Goal: Check status

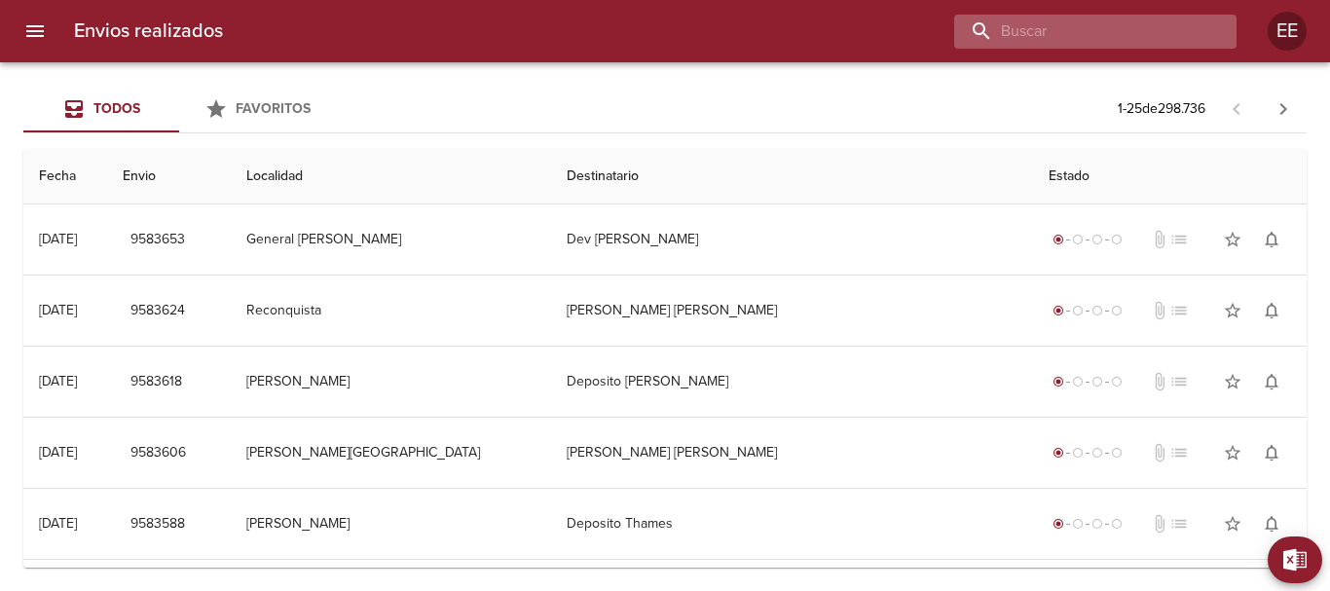
click at [1129, 29] on input "buscar" at bounding box center [1078, 32] width 249 height 34
paste input "[PERSON_NAME]"
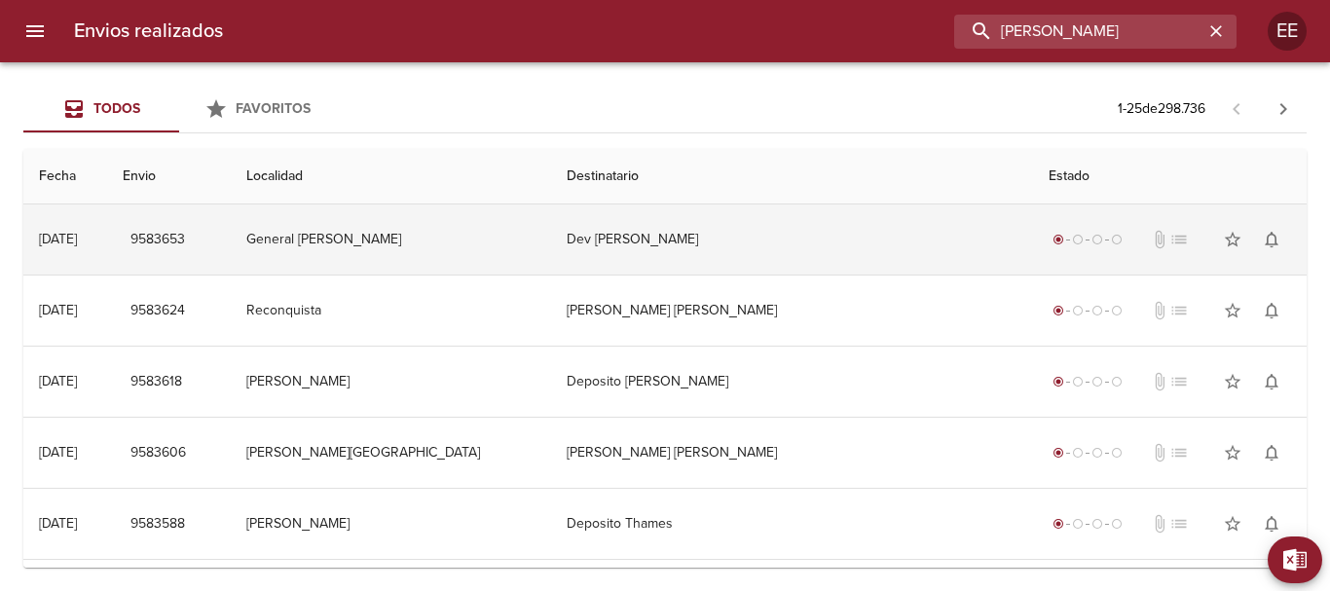
type input "[PERSON_NAME]"
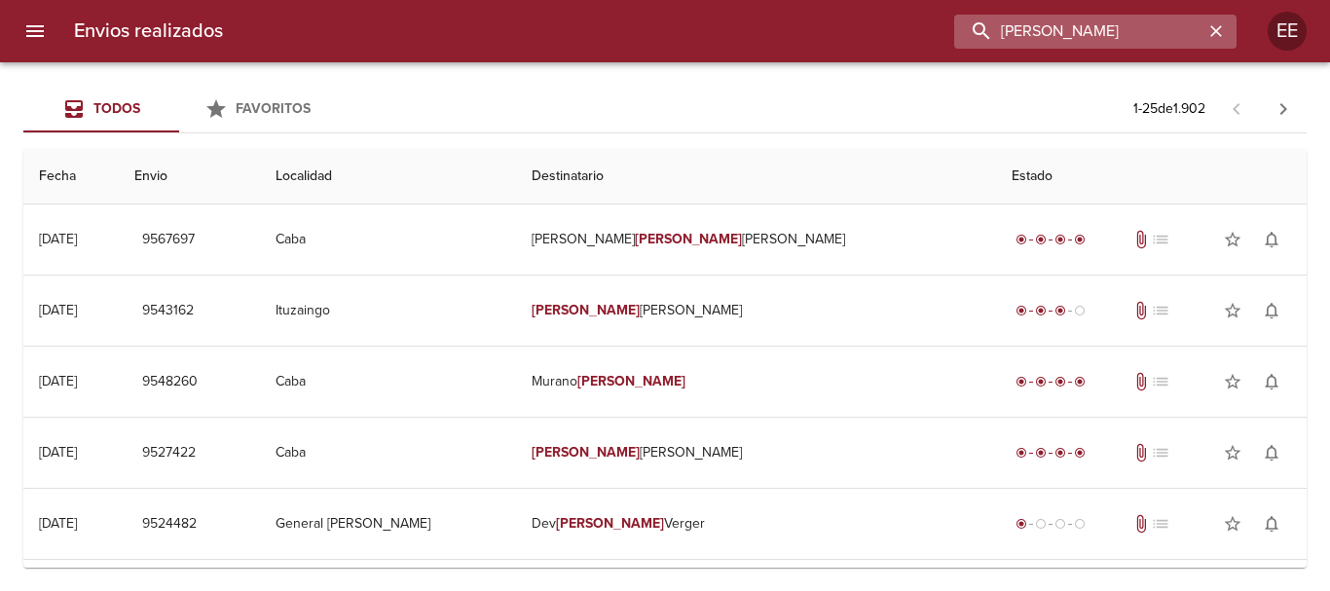
click at [985, 27] on input "[PERSON_NAME]" at bounding box center [1078, 32] width 249 height 34
drag, startPoint x: 1160, startPoint y: 24, endPoint x: 875, endPoint y: 36, distance: 285.6
click at [875, 36] on div "[PERSON_NAME]" at bounding box center [738, 32] width 998 height 34
click at [982, 26] on input "[PERSON_NAME]" at bounding box center [1078, 32] width 249 height 34
click at [1219, 28] on icon "button" at bounding box center [1217, 31] width 12 height 12
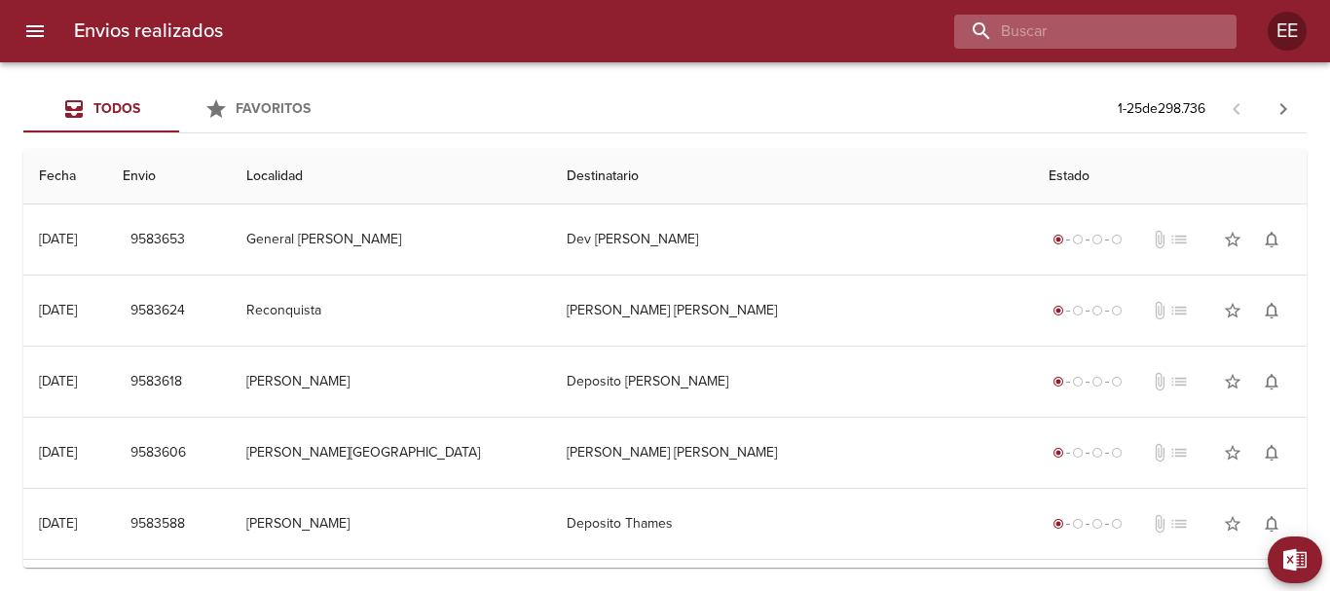
click at [1103, 33] on input "buscar" at bounding box center [1078, 32] width 249 height 34
click at [981, 29] on input "[PERSON_NAME]" at bounding box center [1078, 32] width 249 height 34
type input "[PERSON_NAME]"
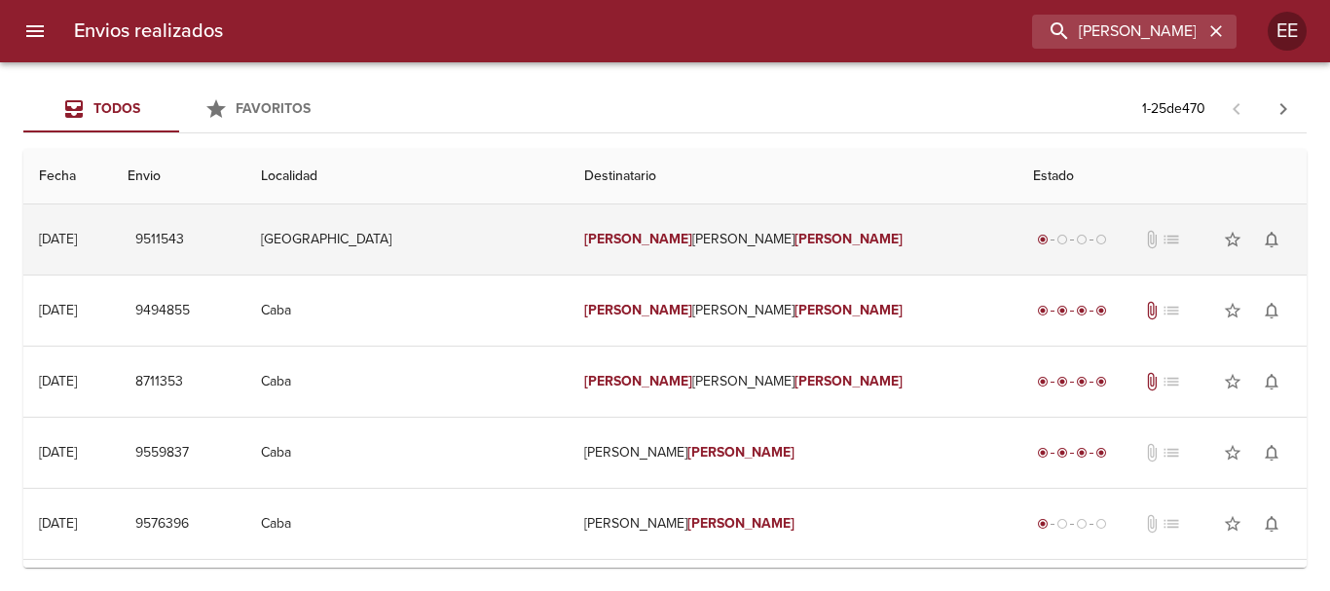
click at [184, 247] on span "9511543" at bounding box center [159, 240] width 49 height 24
click at [694, 233] on td "[PERSON_NAME] De [PERSON_NAME]" at bounding box center [793, 240] width 449 height 70
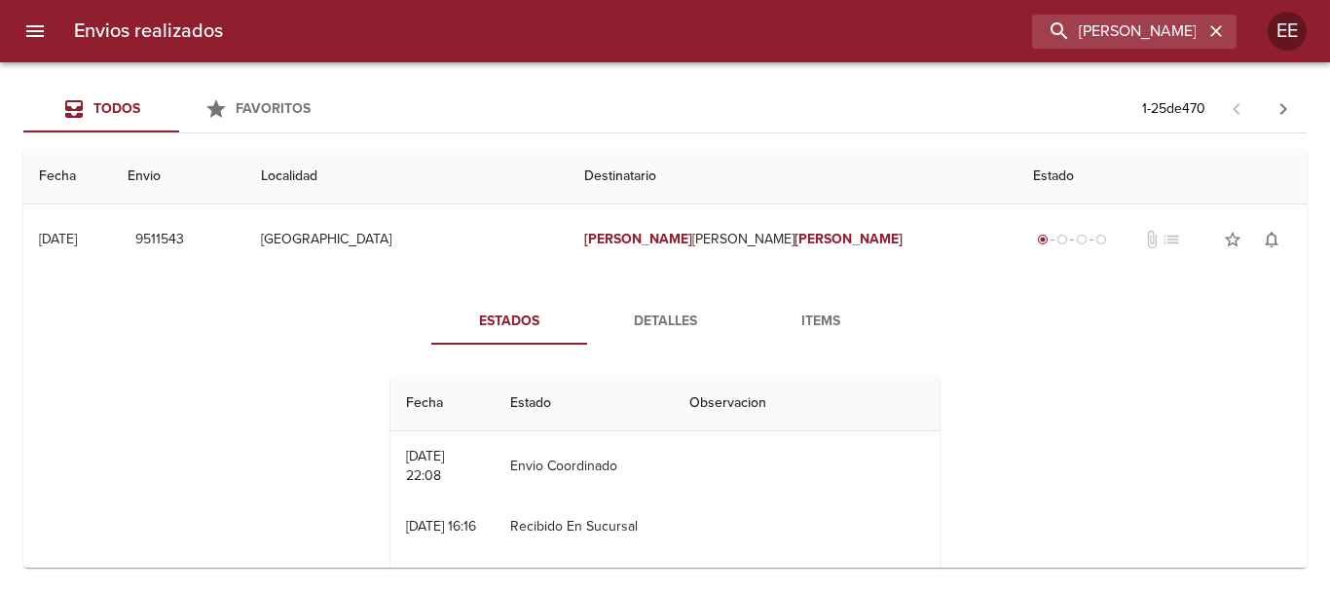
click at [646, 322] on span "Detalles" at bounding box center [665, 322] width 132 height 24
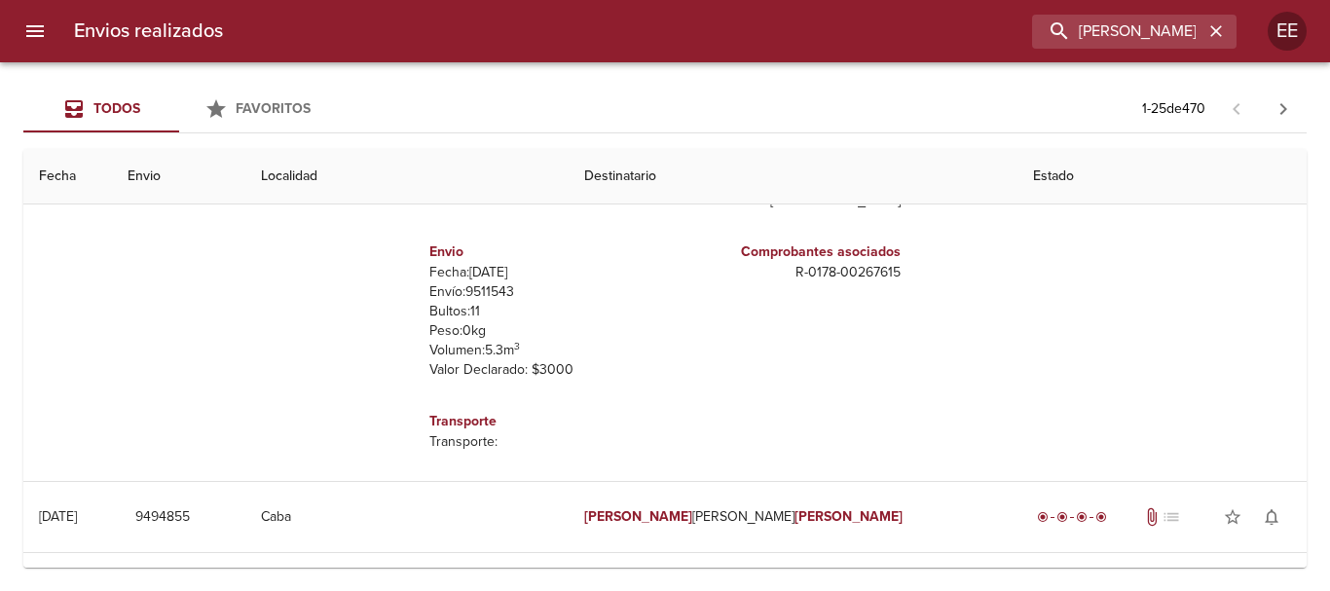
scroll to position [97, 0]
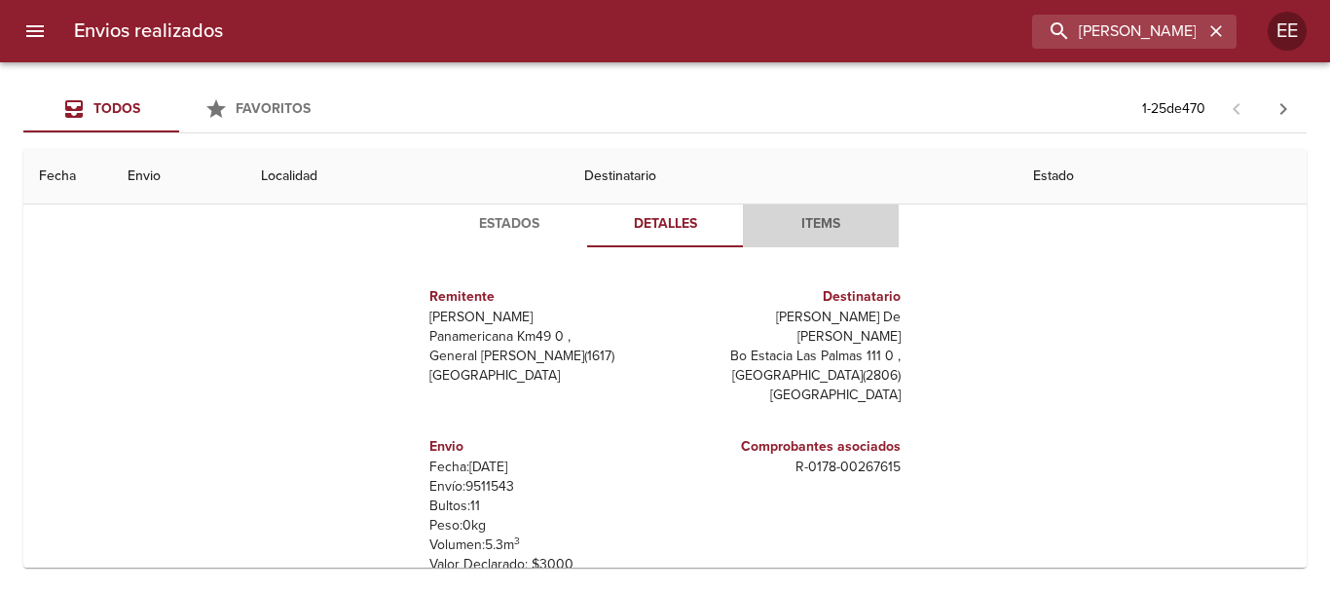
click at [823, 219] on span "Items" at bounding box center [821, 224] width 132 height 24
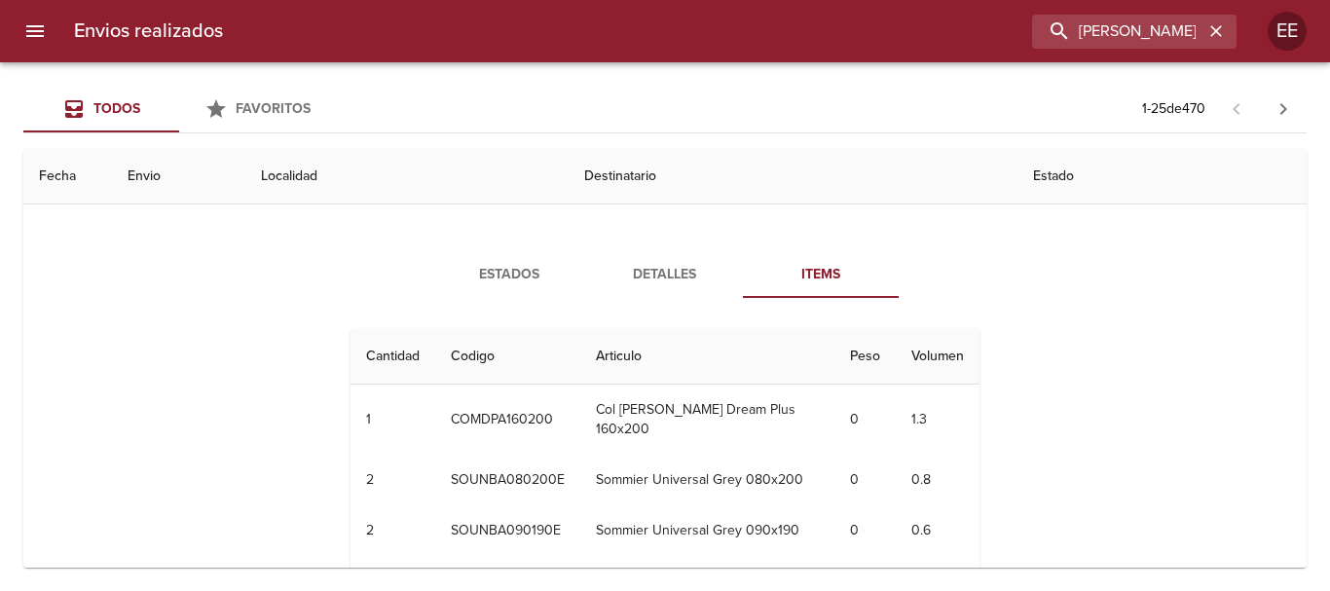
scroll to position [0, 0]
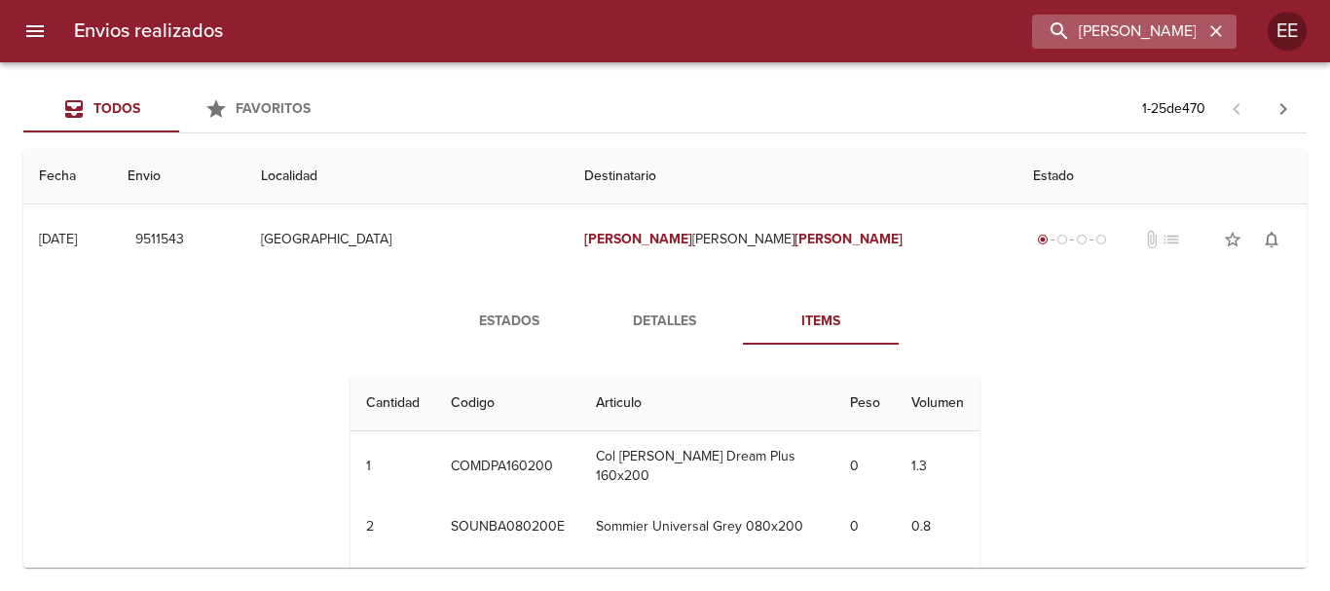
click at [743, 298] on button "Items" at bounding box center [821, 321] width 156 height 47
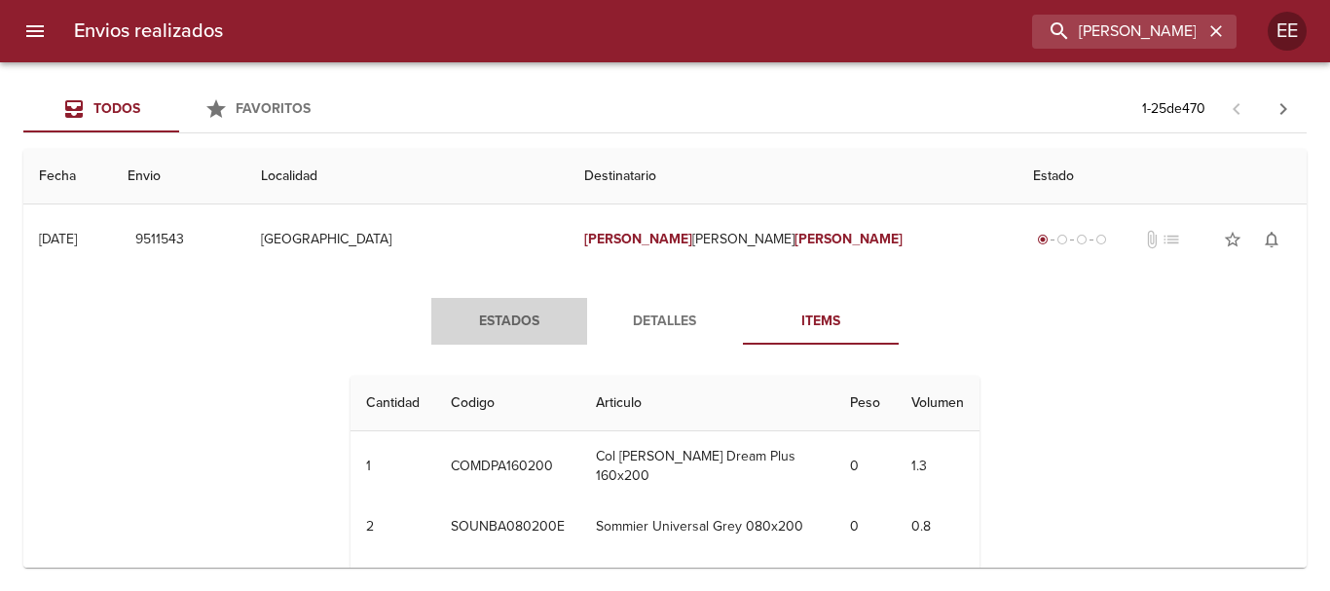
click at [443, 312] on span "Estados" at bounding box center [509, 322] width 132 height 24
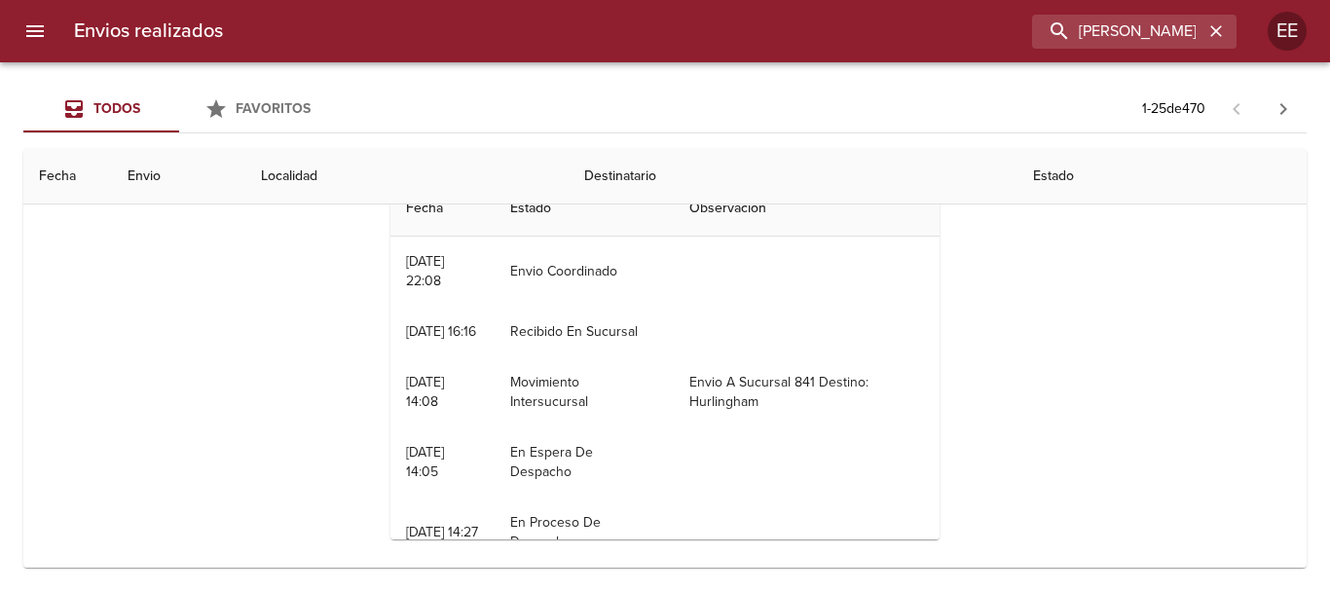
scroll to position [97, 0]
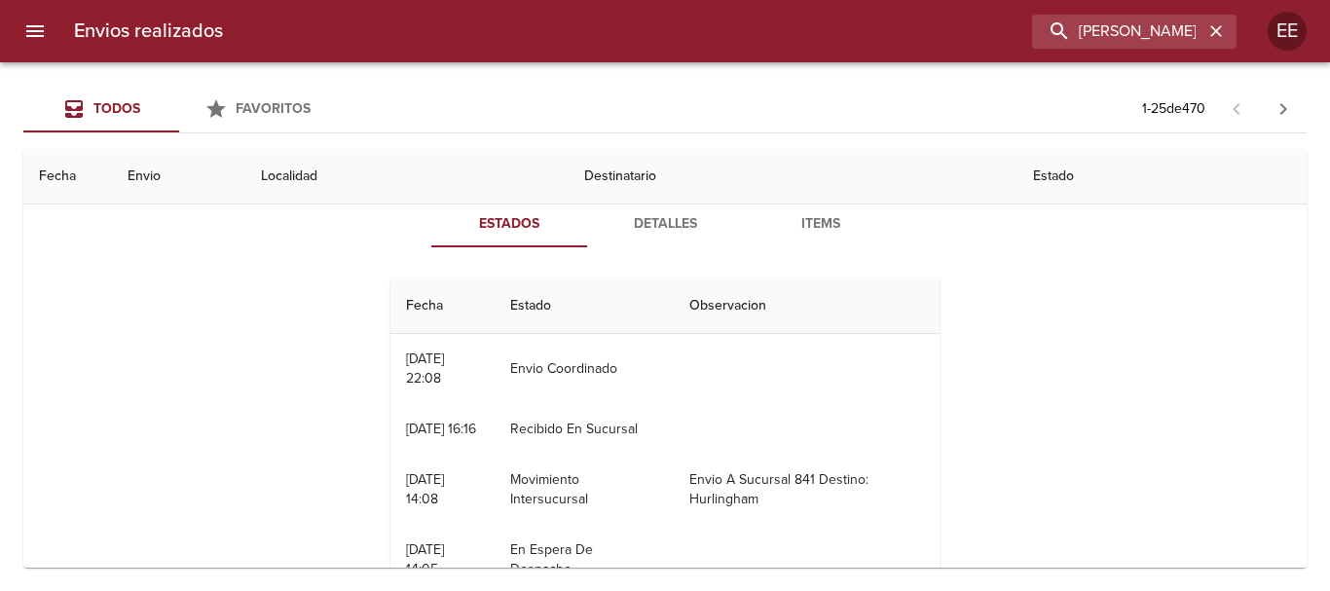
click at [651, 226] on span "Detalles" at bounding box center [665, 224] width 132 height 24
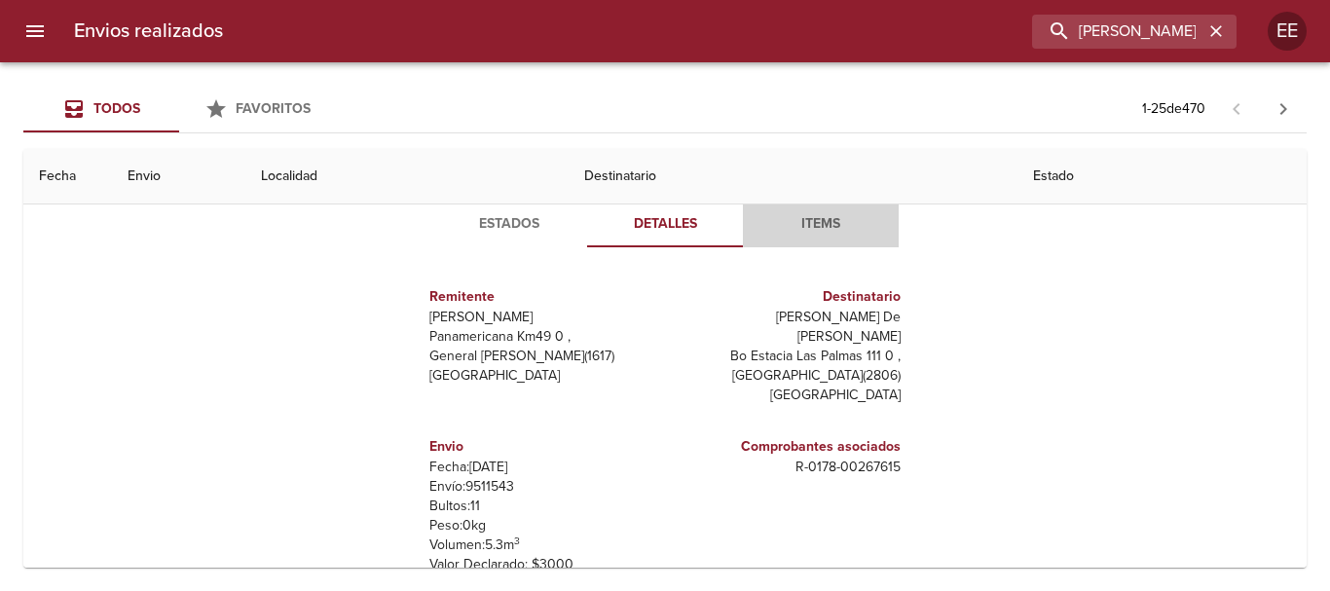
click at [812, 235] on span "Items" at bounding box center [821, 224] width 132 height 24
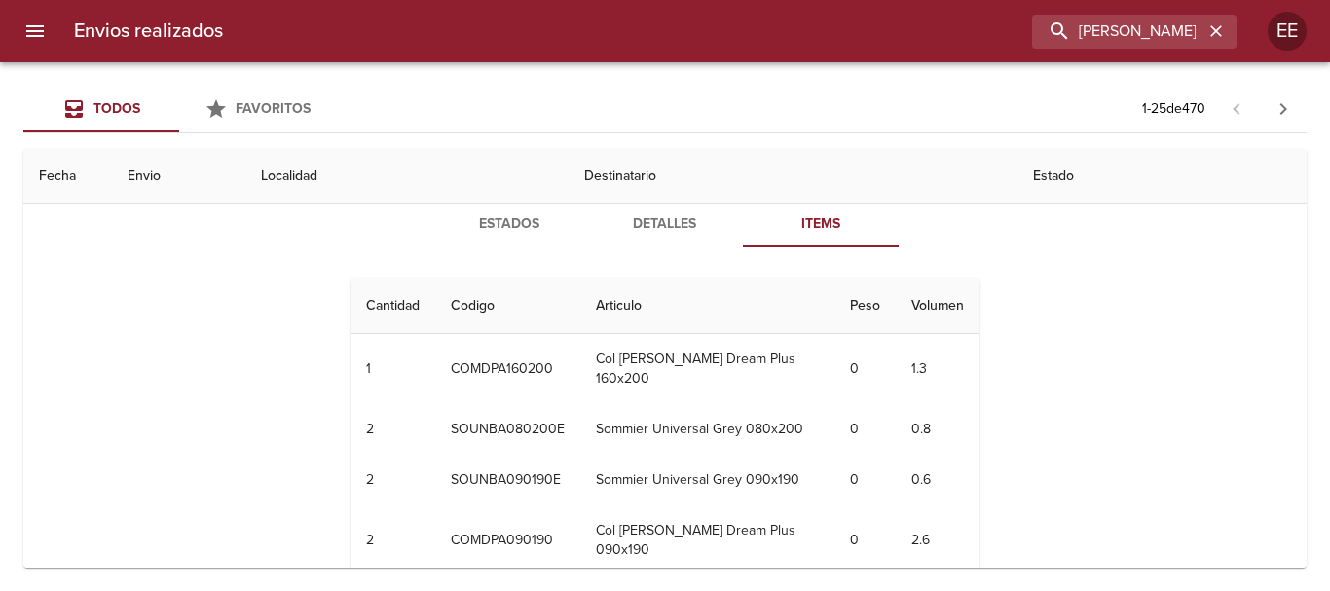
scroll to position [292, 0]
